Goal: Task Accomplishment & Management: Complete application form

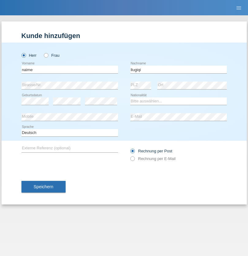
type input "llugiqi"
select select "CH"
radio input "true"
click at [70, 69] on input "text" at bounding box center [69, 70] width 97 height 8
type input "Shaban"
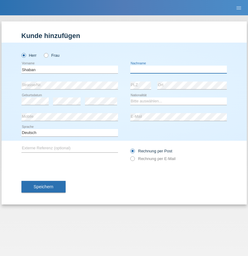
click at [178, 69] on input "text" at bounding box center [178, 70] width 97 height 8
type input "llugiqi"
select select "CH"
radio input "true"
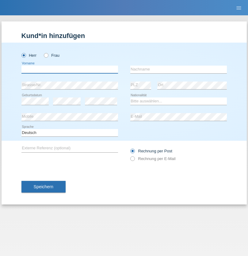
click at [70, 69] on input "text" at bounding box center [69, 70] width 97 height 8
type input "[PERSON_NAME]"
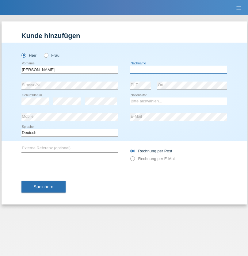
click at [178, 69] on input "text" at bounding box center [178, 70] width 97 height 8
type input "Romdhane"
select select "TN"
select select "C"
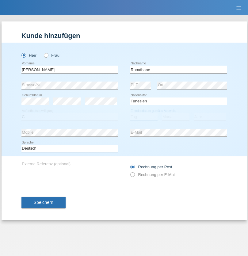
select select "01"
select select "2018"
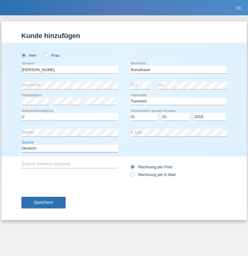
select select "en"
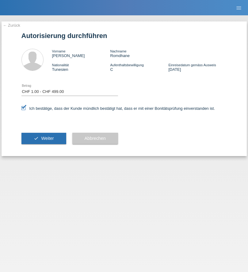
select select "1"
click at [44, 138] on span "Weiter" at bounding box center [47, 138] width 13 height 5
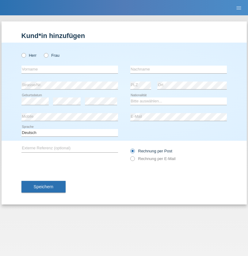
radio input "true"
click at [70, 69] on input "text" at bounding box center [69, 70] width 97 height 8
type input "[PERSON_NAME]"
click at [178, 69] on input "text" at bounding box center [178, 70] width 97 height 8
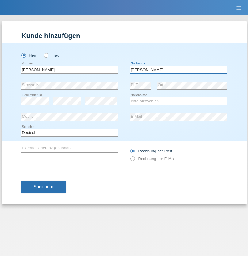
type input "[PERSON_NAME]"
select select "CH"
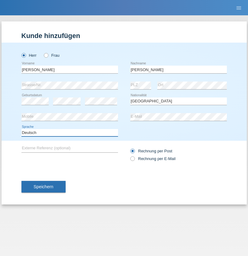
select select "en"
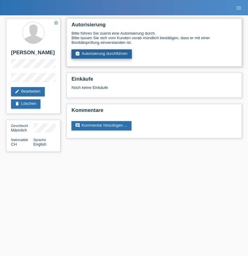
click at [102, 54] on link "assignment_turned_in Autorisierung durchführen" at bounding box center [101, 53] width 60 height 9
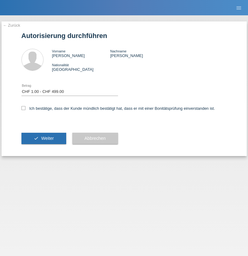
select select "1"
checkbox input "true"
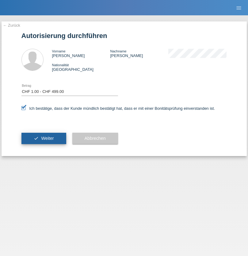
click at [44, 138] on span "Weiter" at bounding box center [47, 138] width 13 height 5
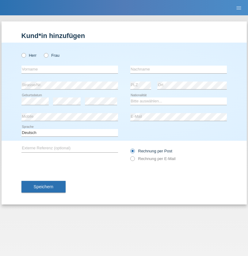
radio input "true"
click at [70, 69] on input "text" at bounding box center [69, 70] width 97 height 8
type input "Khurelkhuu"
click at [178, 69] on input "text" at bounding box center [178, 70] width 97 height 8
type input "Buyannemekh"
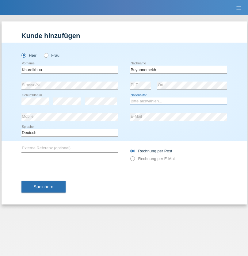
select select "MN"
select select "C"
select select "01"
select select "04"
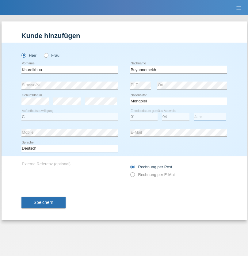
select select "2021"
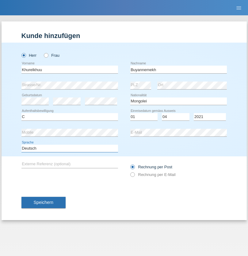
select select "en"
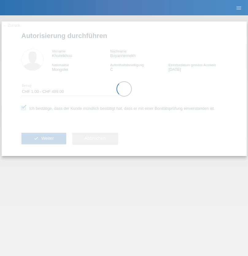
select select "1"
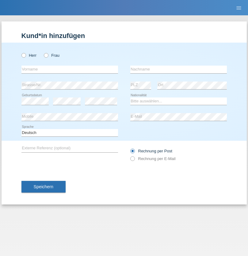
radio input "true"
click at [70, 69] on input "text" at bounding box center [69, 70] width 97 height 8
type input "Silvia"
click at [178, 69] on input "text" at bounding box center [178, 70] width 97 height 8
type input "Patera"
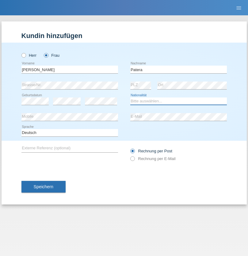
select select "CH"
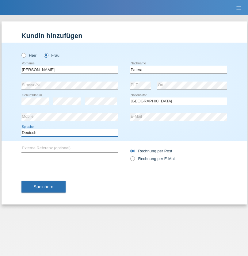
select select "en"
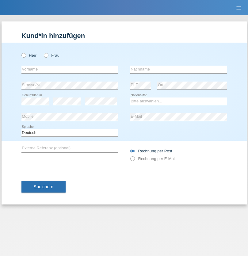
radio input "true"
click at [70, 69] on input "text" at bounding box center [69, 70] width 97 height 8
type input "Abdiyow"
click at [178, 69] on input "text" at bounding box center [178, 70] width 97 height 8
type input "Abdi"
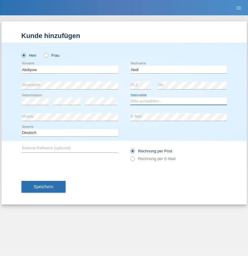
select select "CH"
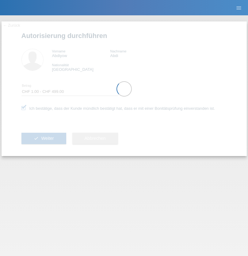
select select "1"
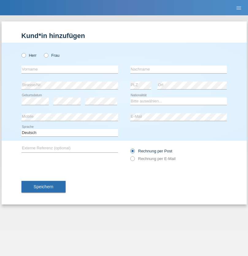
radio input "true"
click at [70, 69] on input "text" at bounding box center [69, 70] width 97 height 8
type input "Vesna"
click at [178, 69] on input "text" at bounding box center [178, 70] width 97 height 8
type input "Mihajlovic"
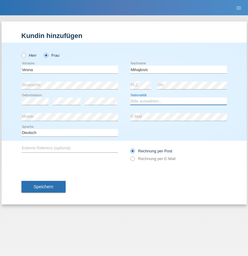
select select "CH"
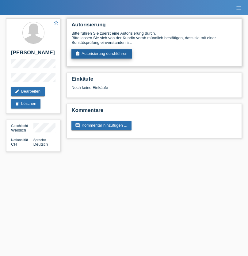
click at [102, 54] on link "assignment_turned_in Autorisierung durchführen" at bounding box center [101, 53] width 60 height 9
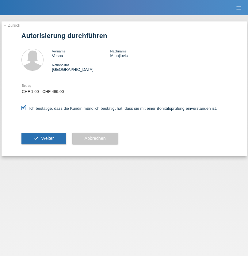
select select "1"
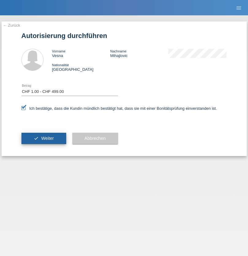
click at [44, 138] on span "Weiter" at bounding box center [47, 138] width 13 height 5
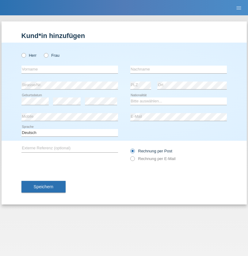
radio input "true"
click at [70, 69] on input "text" at bounding box center [69, 70] width 97 height 8
type input "[PERSON_NAME]"
click at [178, 69] on input "text" at bounding box center [178, 70] width 97 height 8
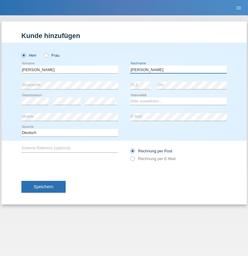
type input "[PERSON_NAME]"
select select "IT"
select select "C"
select select "21"
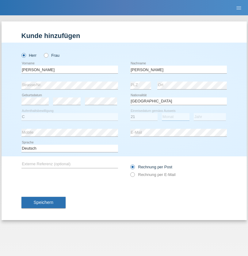
select select "11"
select select "2007"
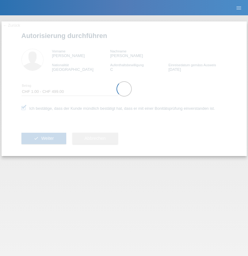
select select "1"
